Goal: Find specific page/section

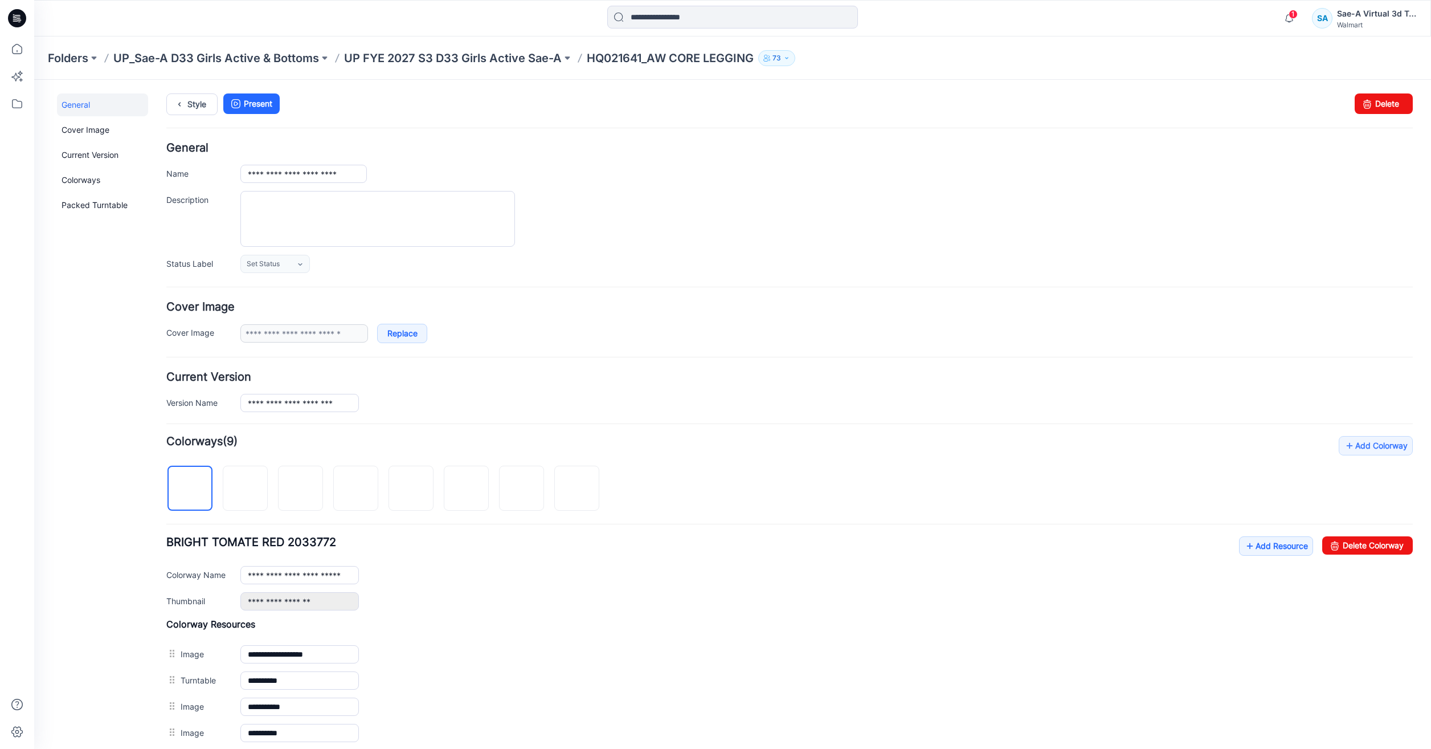
scroll to position [154, 0]
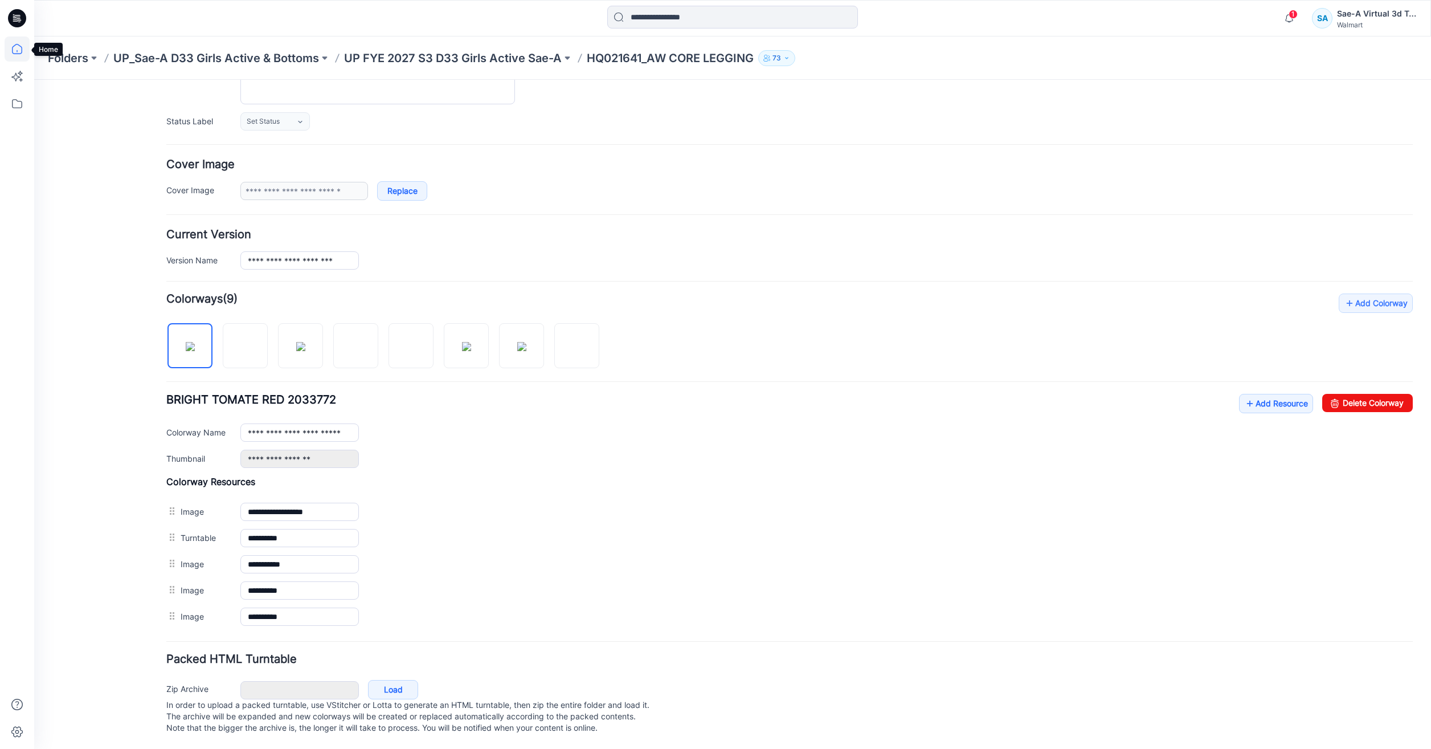
click at [18, 48] on icon at bounding box center [17, 48] width 25 height 25
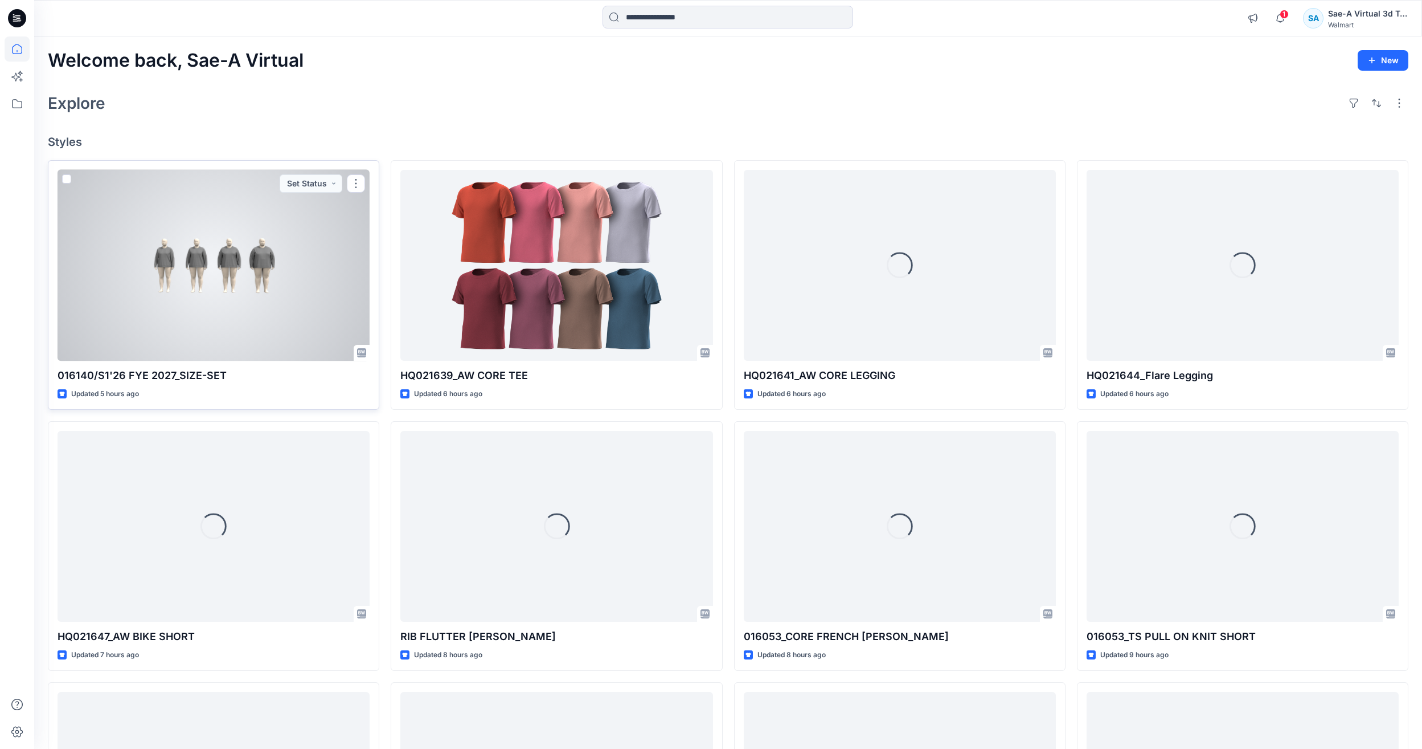
click at [236, 298] on div at bounding box center [214, 265] width 312 height 191
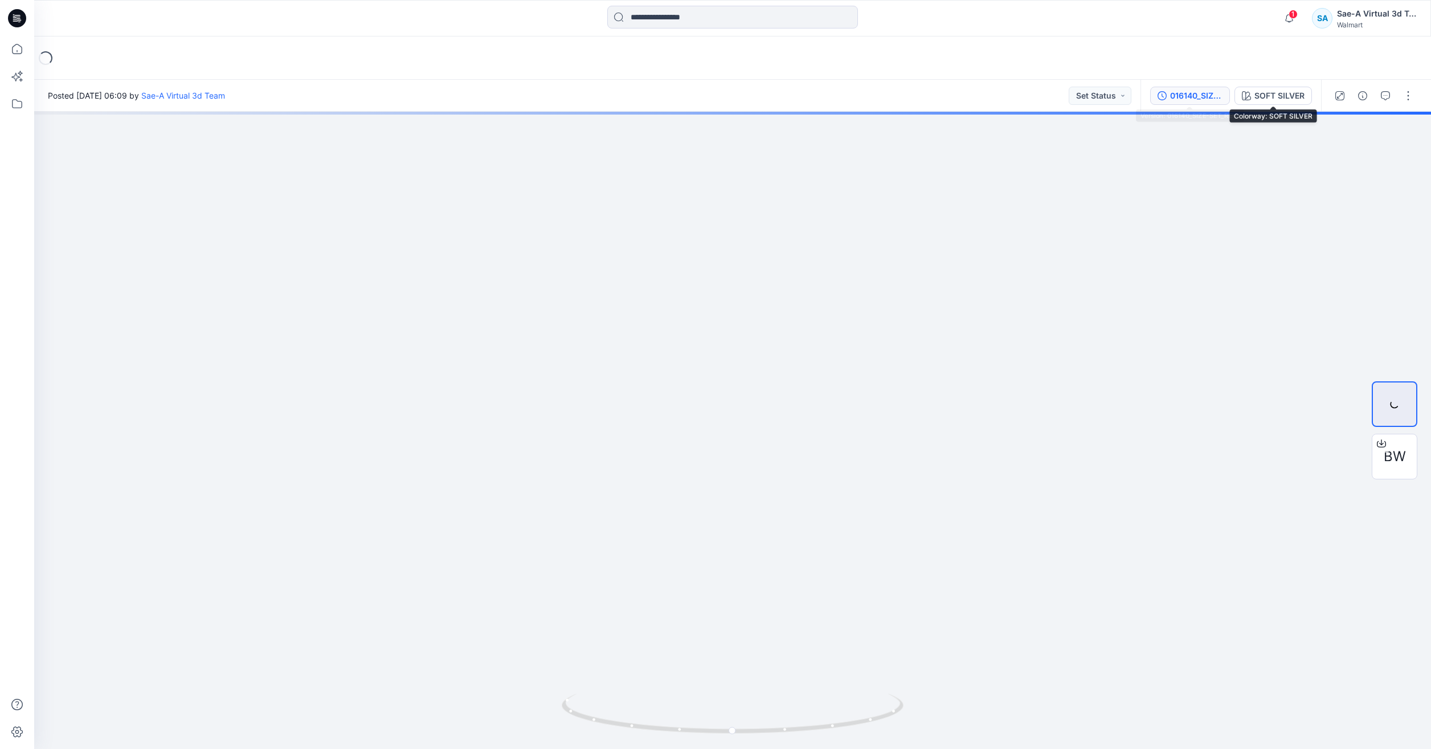
click at [1198, 98] on div "016140_SIZE-SET_REV1" at bounding box center [1196, 95] width 52 height 13
